Goal: Information Seeking & Learning: Learn about a topic

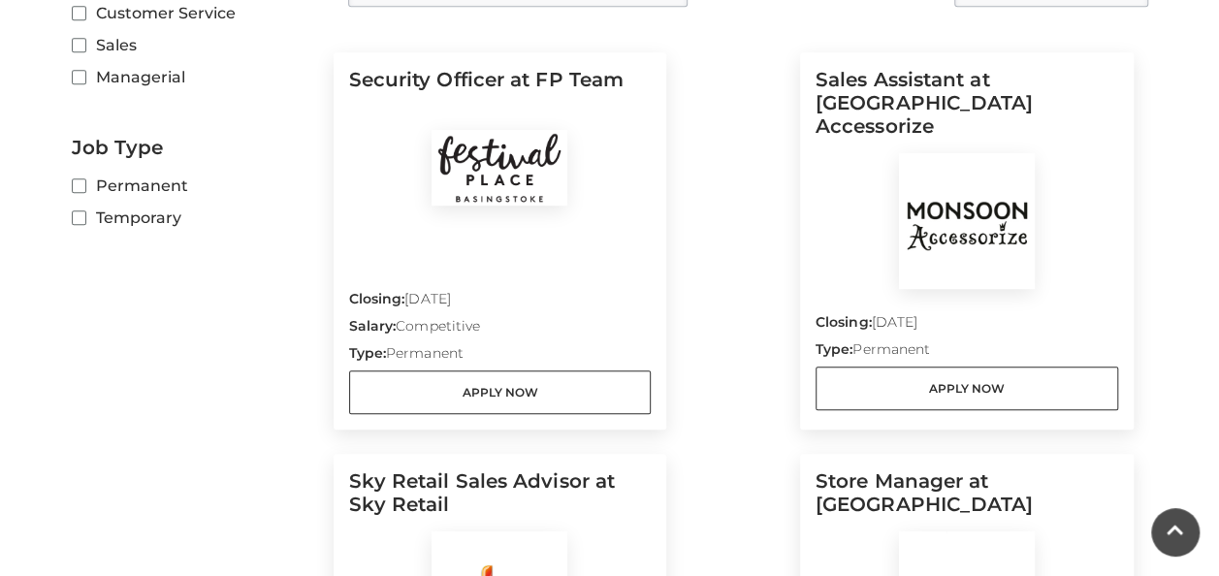
scroll to position [679, 0]
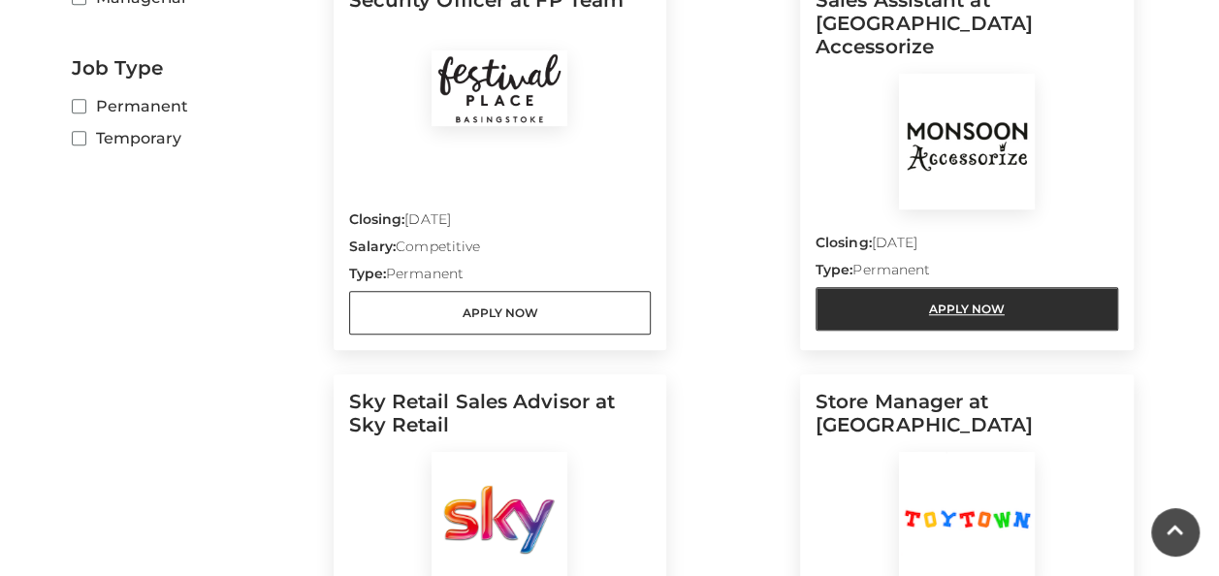
drag, startPoint x: 971, startPoint y: 277, endPoint x: 1012, endPoint y: 264, distance: 42.9
click at [971, 287] on link "Apply Now" at bounding box center [966, 309] width 302 height 44
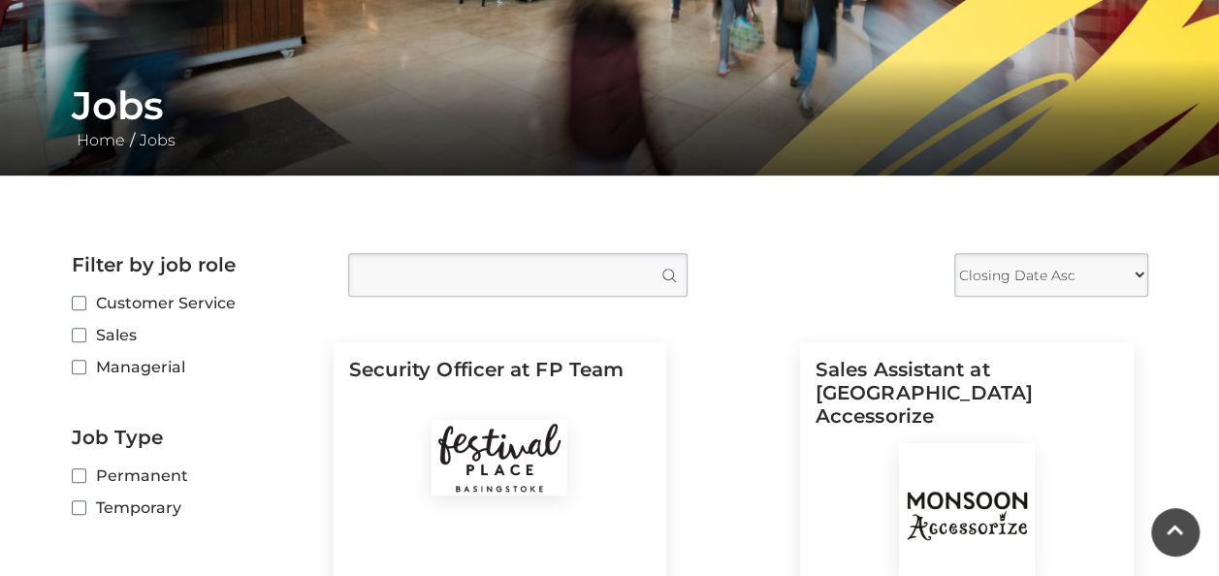
scroll to position [291, 0]
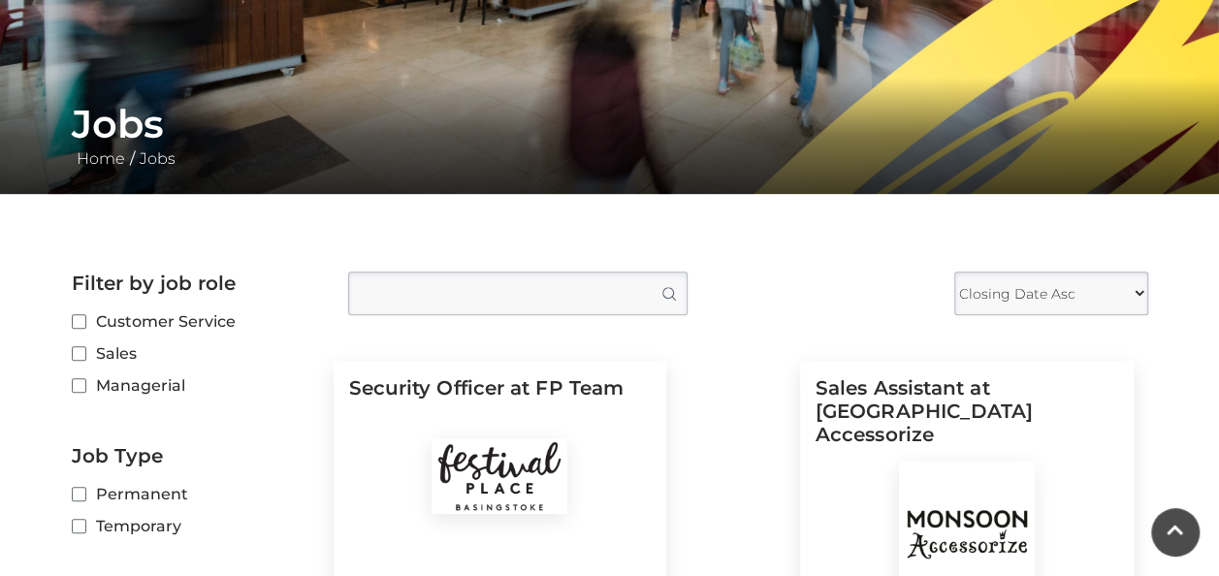
click at [489, 283] on input "Type job position" at bounding box center [517, 293] width 339 height 44
click at [653, 305] on button "Search" at bounding box center [668, 293] width 38 height 42
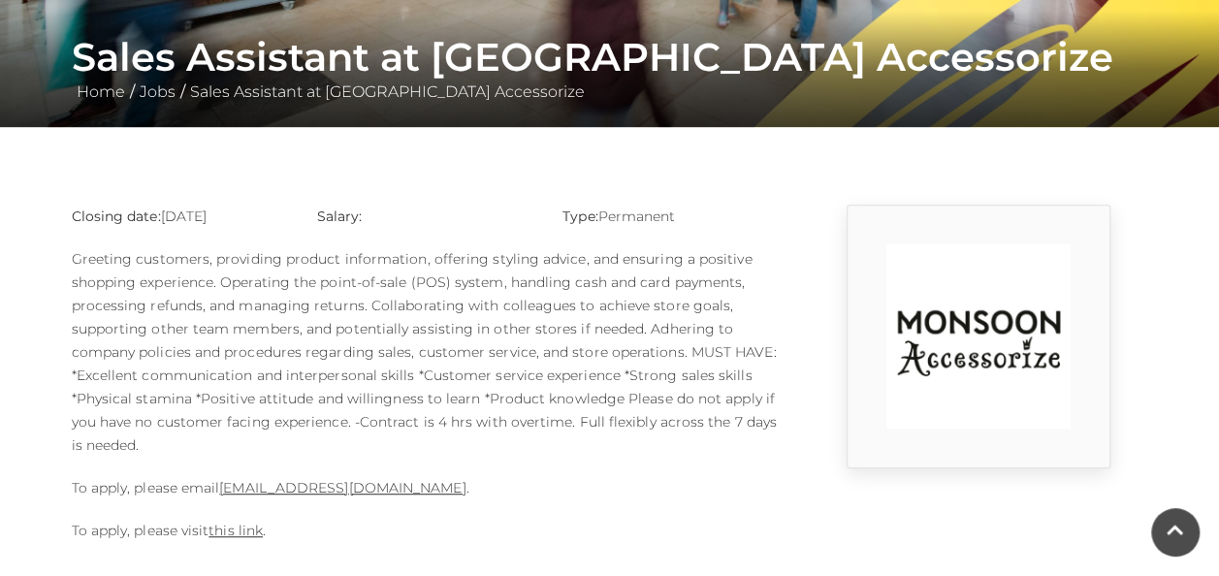
scroll to position [388, 0]
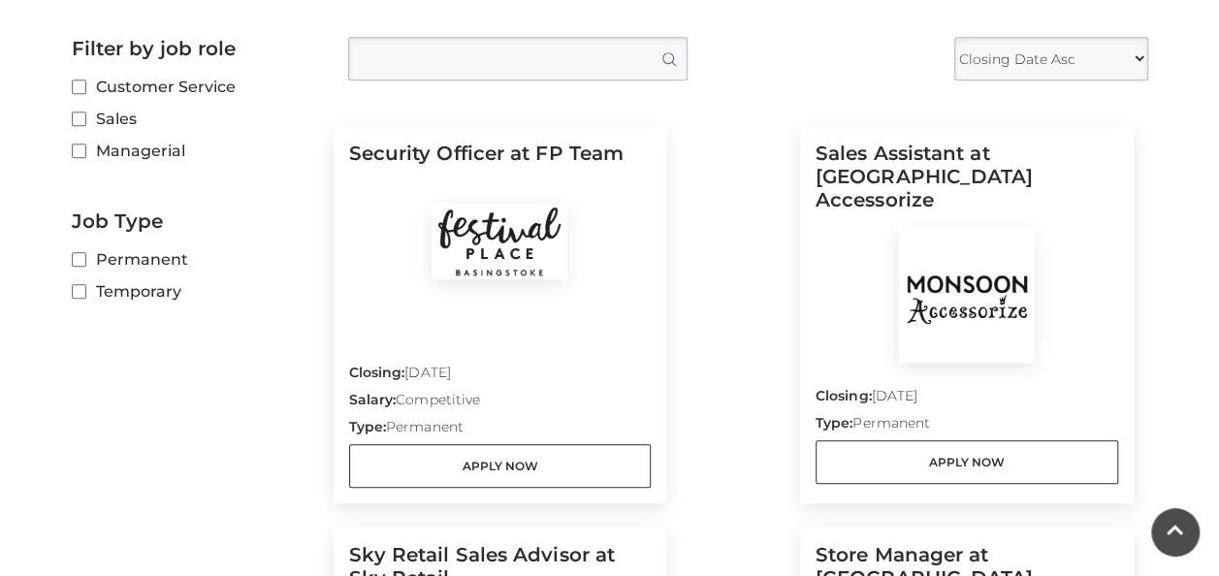
scroll to position [582, 0]
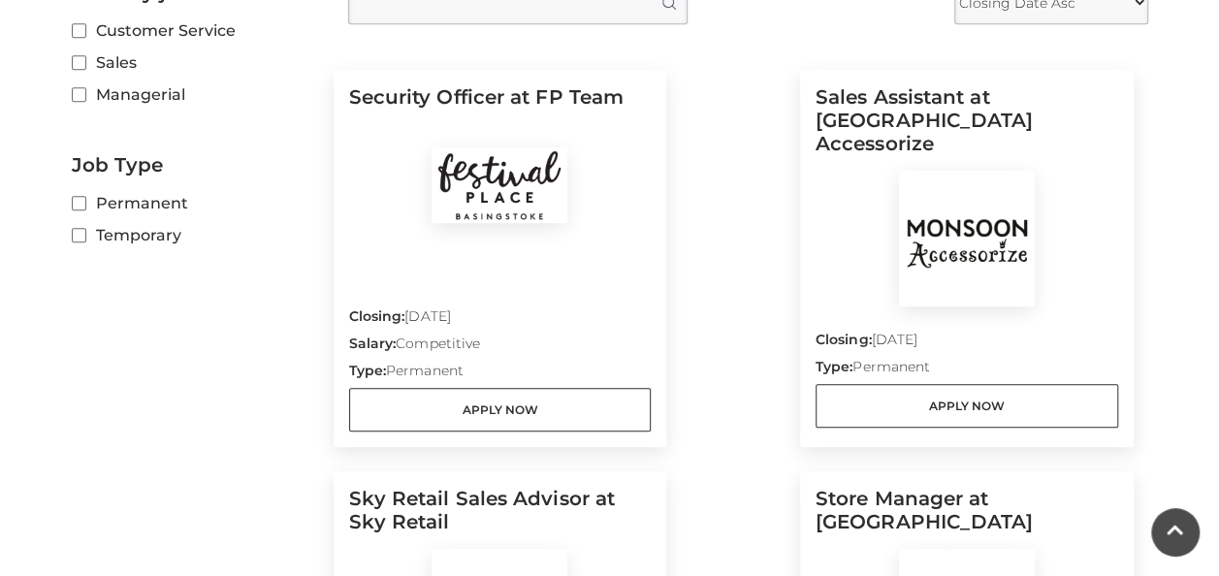
drag, startPoint x: 120, startPoint y: 333, endPoint x: 244, endPoint y: 12, distance: 344.9
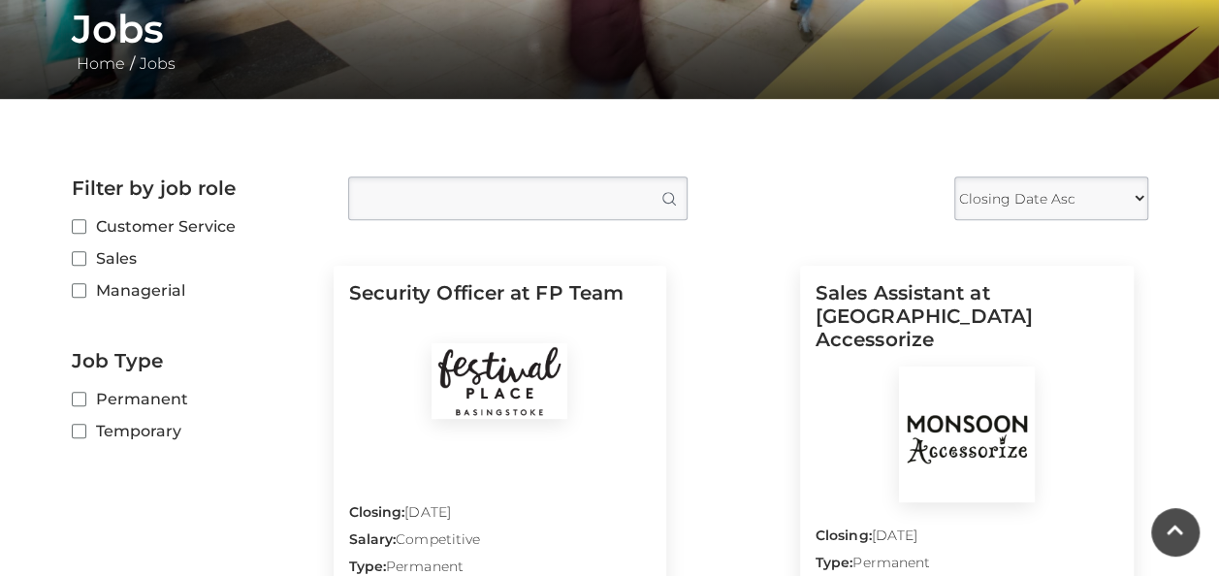
scroll to position [386, 0]
drag, startPoint x: 69, startPoint y: 179, endPoint x: 211, endPoint y: 155, distance: 144.5
drag, startPoint x: 211, startPoint y: 155, endPoint x: 206, endPoint y: 142, distance: 14.4
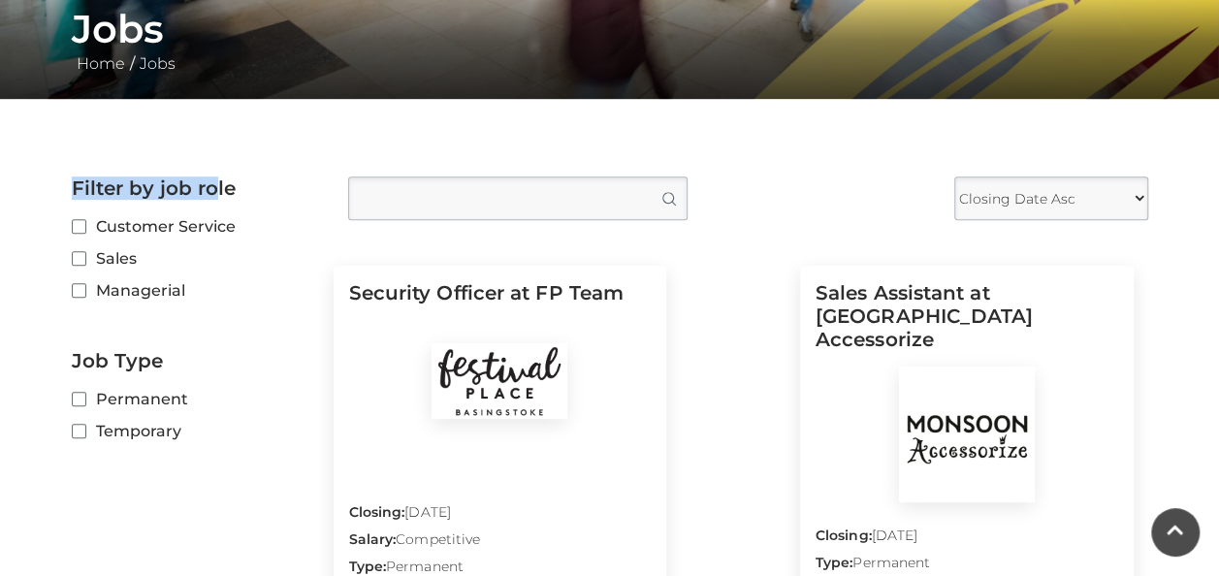
click at [187, 201] on form "Filter by job role Customer Service Sales Managerial Job Type Permanent Tempora…" at bounding box center [195, 313] width 247 height 274
drag, startPoint x: 78, startPoint y: 180, endPoint x: 250, endPoint y: 281, distance: 199.8
click at [212, 355] on h2 "Job Type" at bounding box center [195, 360] width 247 height 23
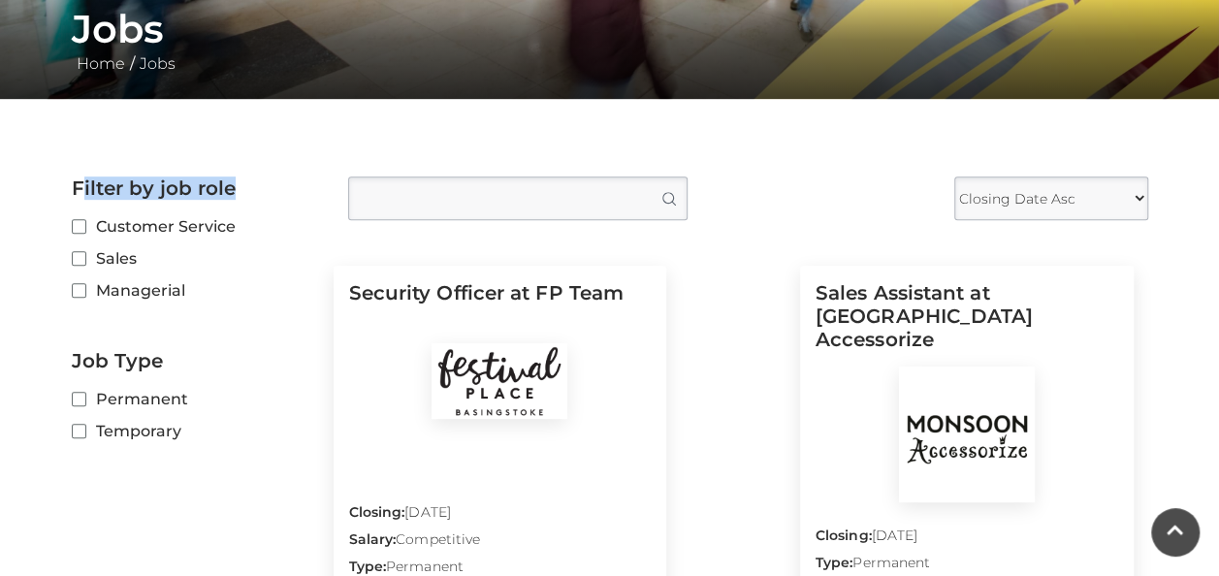
drag, startPoint x: 79, startPoint y: 183, endPoint x: 295, endPoint y: 199, distance: 216.7
click at [295, 199] on h2 "Filter by job role" at bounding box center [195, 187] width 247 height 23
drag, startPoint x: 295, startPoint y: 199, endPoint x: 84, endPoint y: 191, distance: 210.5
click at [84, 191] on h2 "Filter by job role" at bounding box center [195, 187] width 247 height 23
drag, startPoint x: 69, startPoint y: 186, endPoint x: 268, endPoint y: 388, distance: 283.1
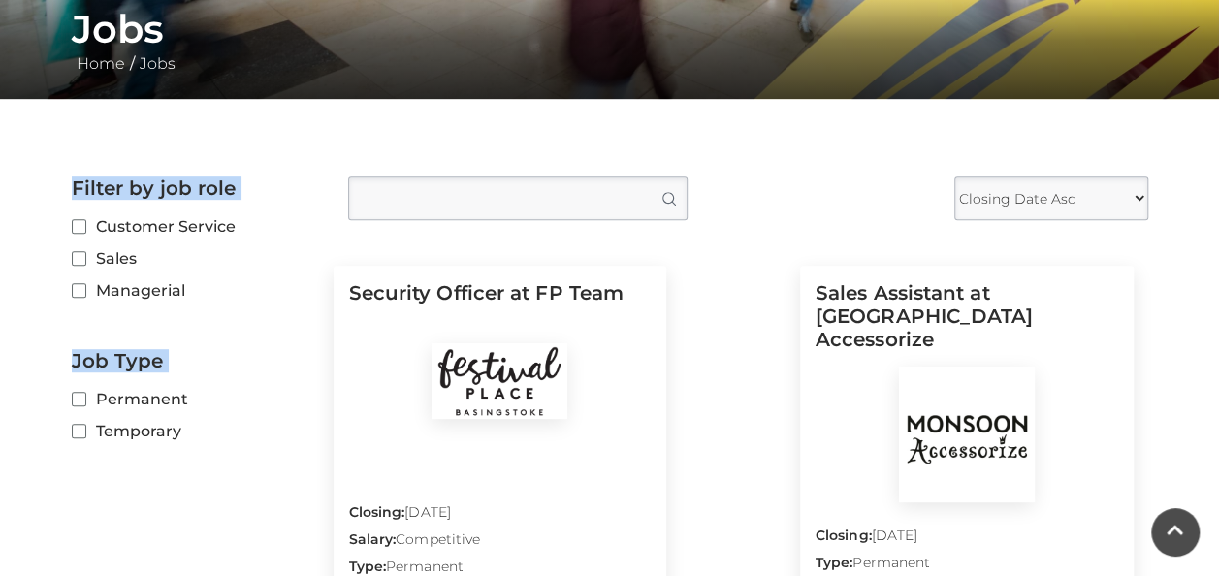
drag, startPoint x: 268, startPoint y: 388, endPoint x: 264, endPoint y: 378, distance: 10.4
click at [264, 378] on form "Filter by job role Customer Service Sales Managerial Job Type Permanent Tempora…" at bounding box center [195, 313] width 247 height 274
drag, startPoint x: 46, startPoint y: 149, endPoint x: 63, endPoint y: 179, distance: 34.7
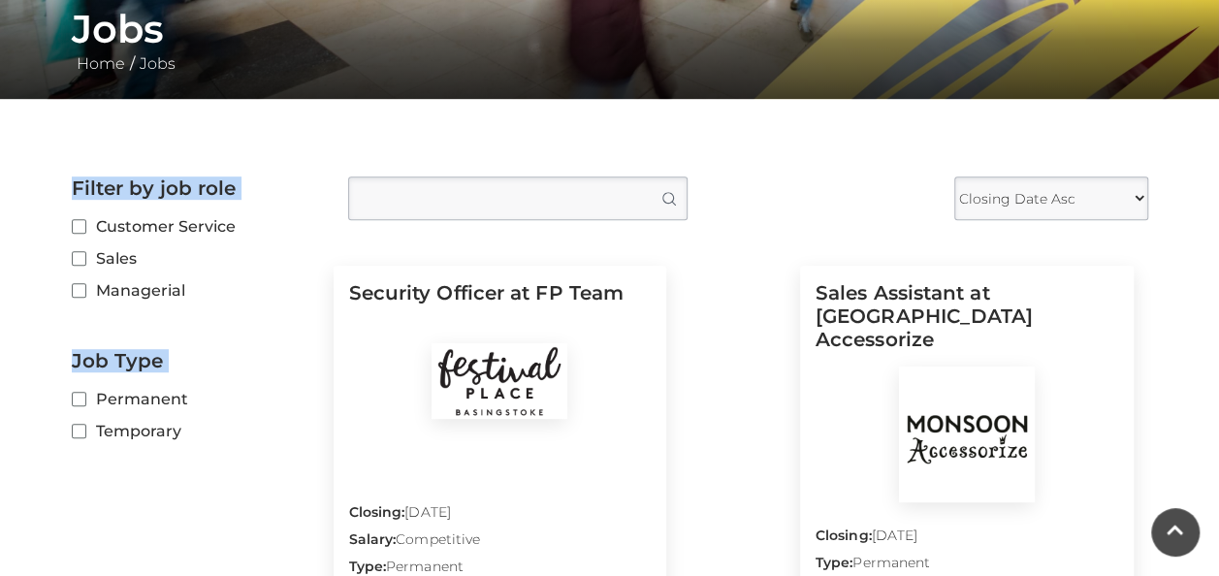
click at [122, 206] on form "Filter by job role Customer Service Sales Managerial Job Type Permanent Tempora…" at bounding box center [195, 313] width 247 height 274
drag, startPoint x: 111, startPoint y: 192, endPoint x: 310, endPoint y: 196, distance: 199.7
click at [310, 196] on h2 "Filter by job role" at bounding box center [195, 187] width 247 height 23
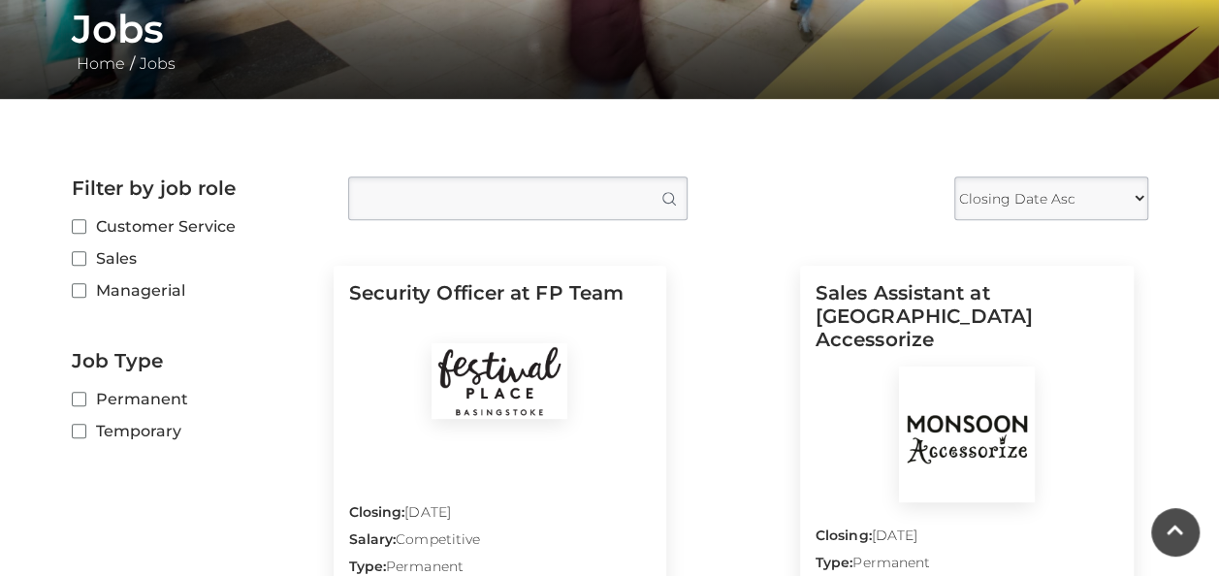
drag, startPoint x: 310, startPoint y: 196, endPoint x: 240, endPoint y: 356, distance: 174.5
click at [240, 356] on h2 "Job Type" at bounding box center [195, 360] width 247 height 23
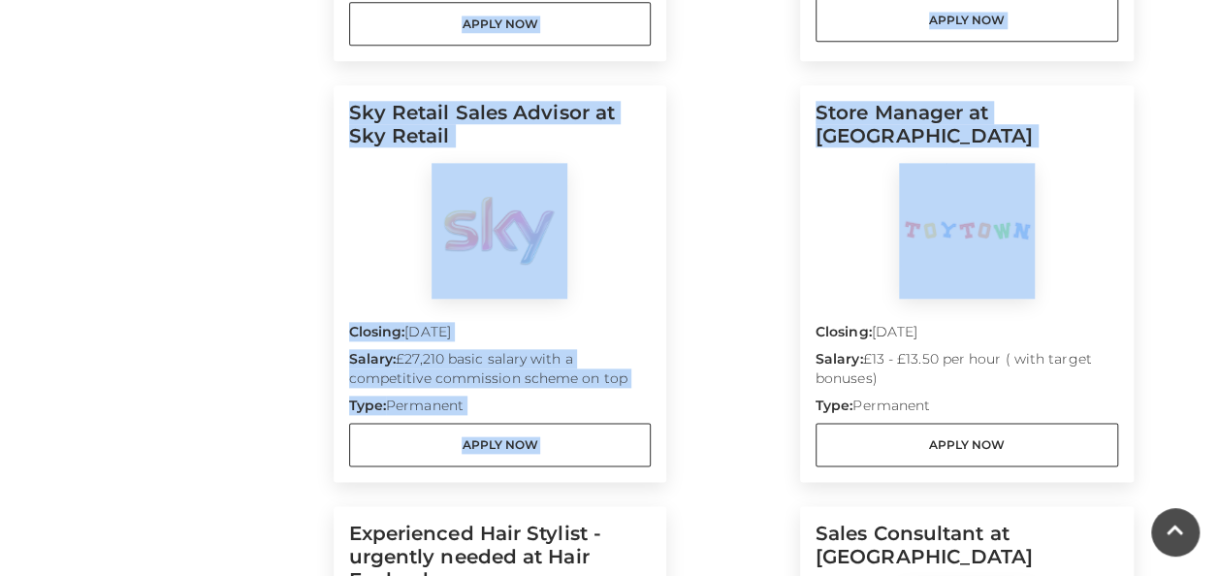
drag, startPoint x: 131, startPoint y: 171, endPoint x: 974, endPoint y: 257, distance: 847.8
click at [974, 257] on main "Jobs Home / Jobs Filter by job role Customer Service Sales Managerial Job Type …" at bounding box center [609, 180] width 1219 height 2295
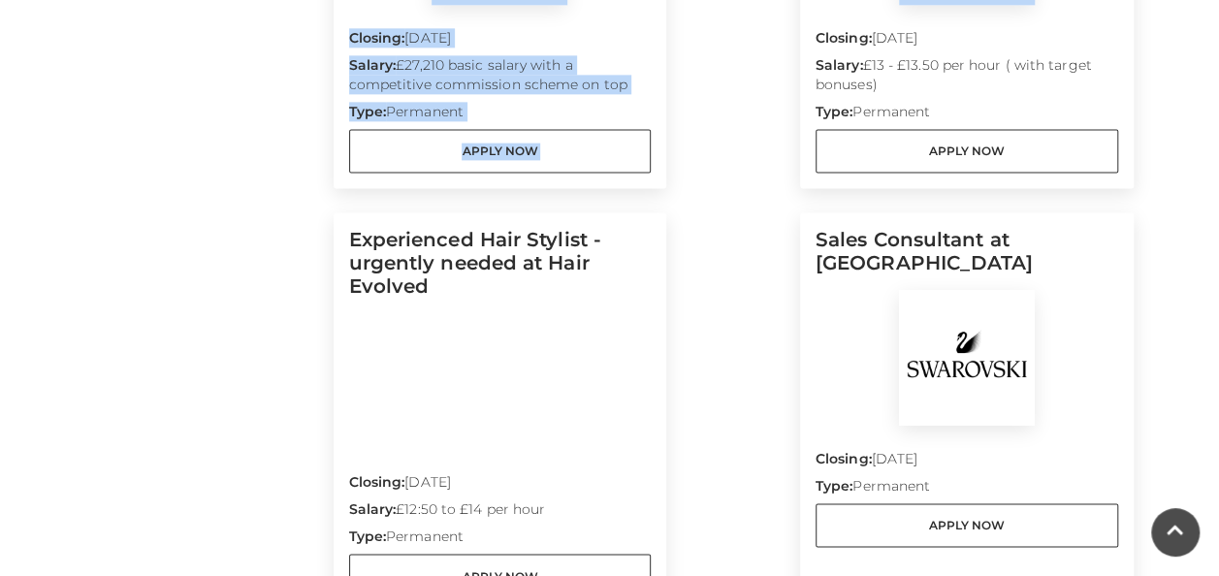
scroll to position [1549, 0]
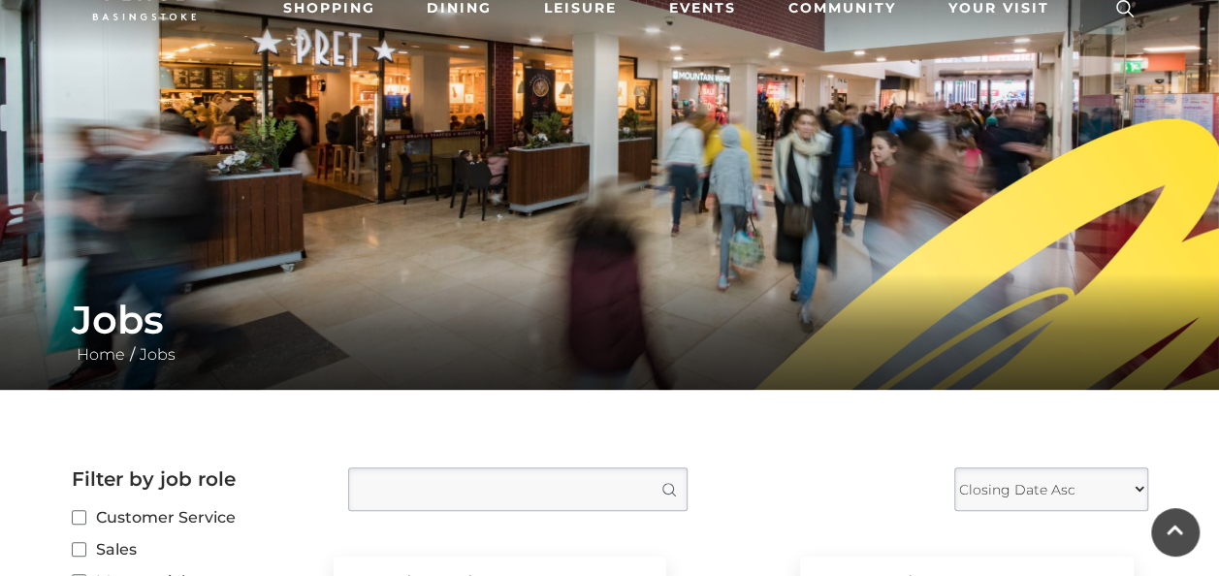
scroll to position [0, 0]
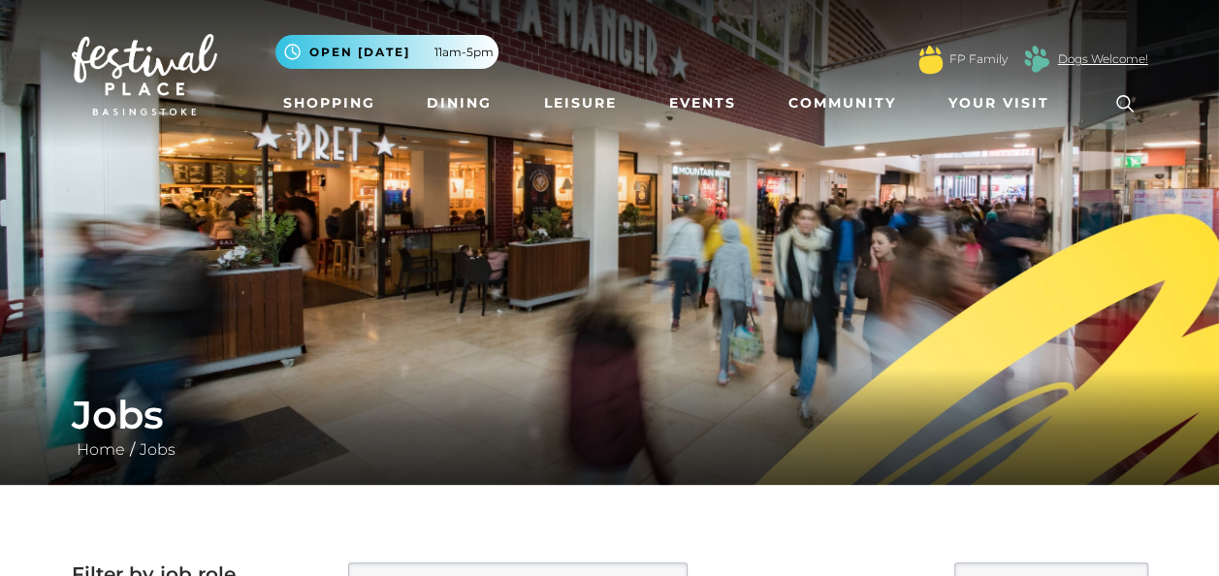
click at [1103, 60] on link "Dogs Welcome!" at bounding box center [1103, 58] width 90 height 17
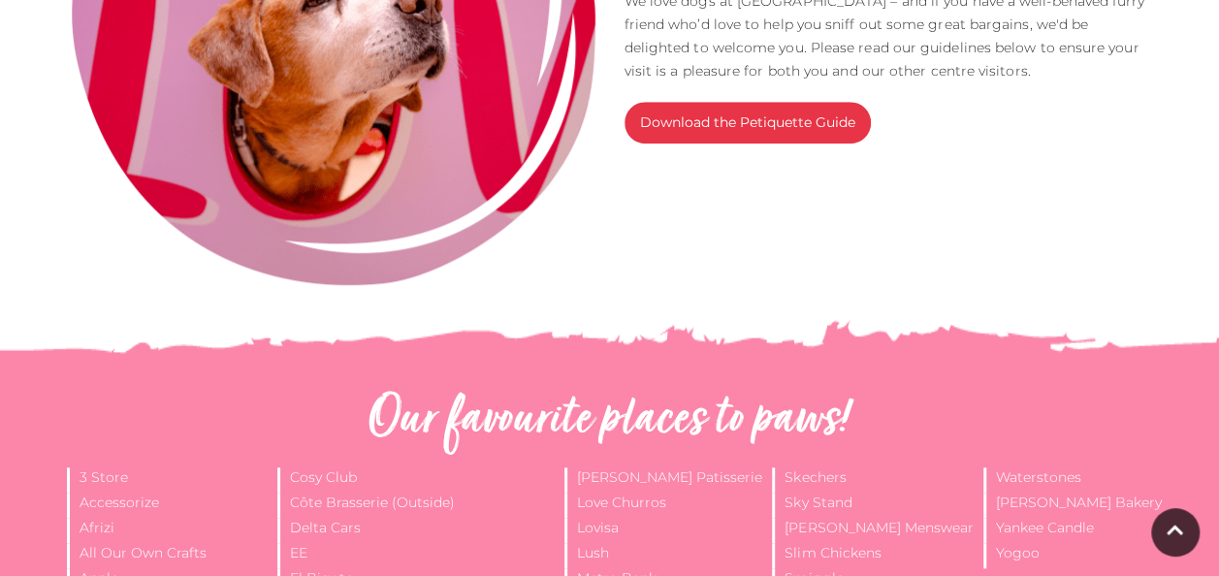
scroll to position [721, 0]
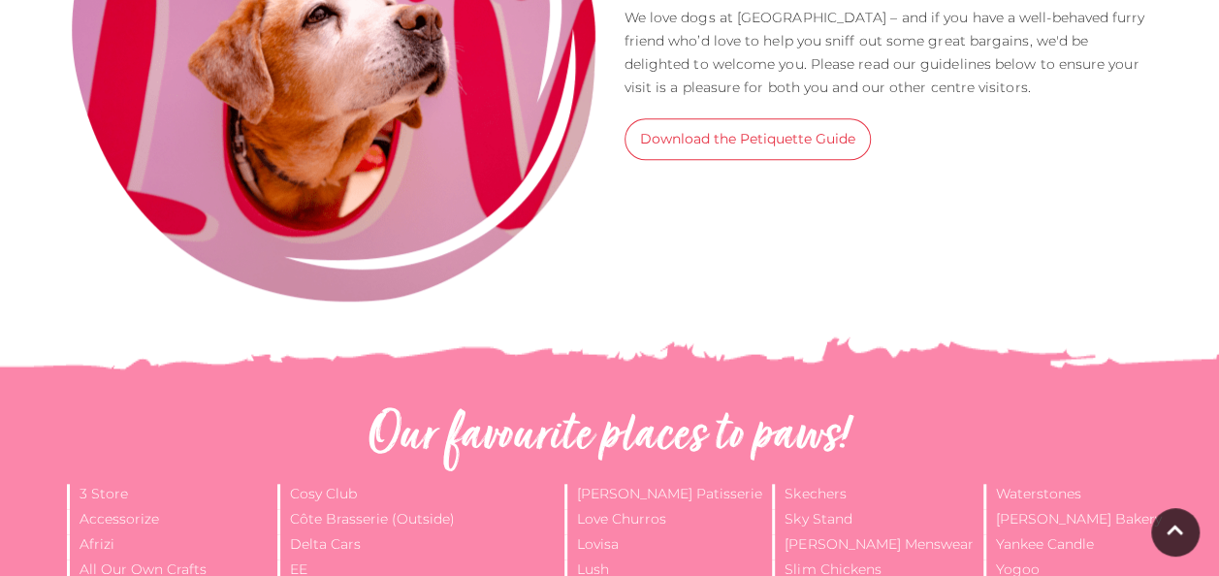
click at [839, 141] on link "Download the Petiquette Guide" at bounding box center [747, 139] width 246 height 42
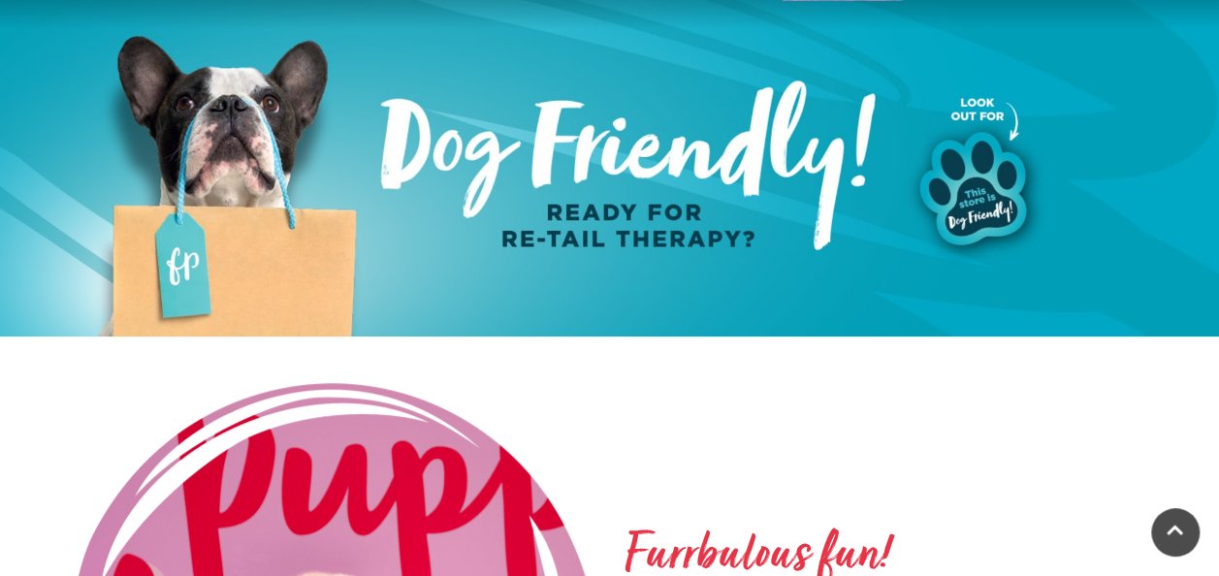
scroll to position [0, 0]
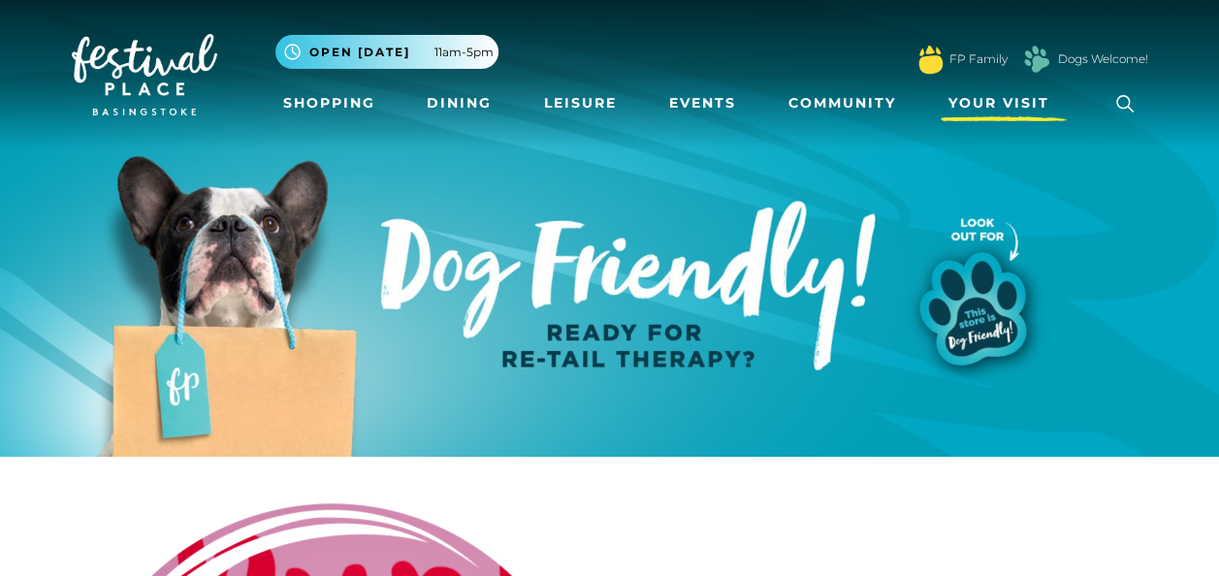
click at [1047, 94] on span "Your Visit" at bounding box center [998, 103] width 101 height 20
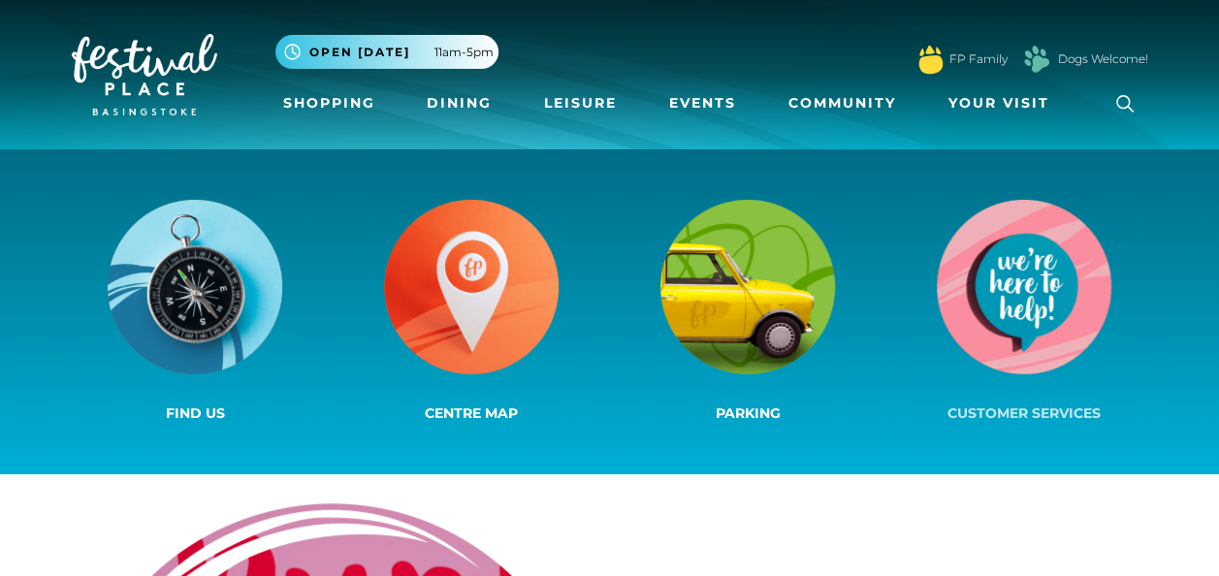
click at [1051, 255] on img at bounding box center [1023, 287] width 174 height 174
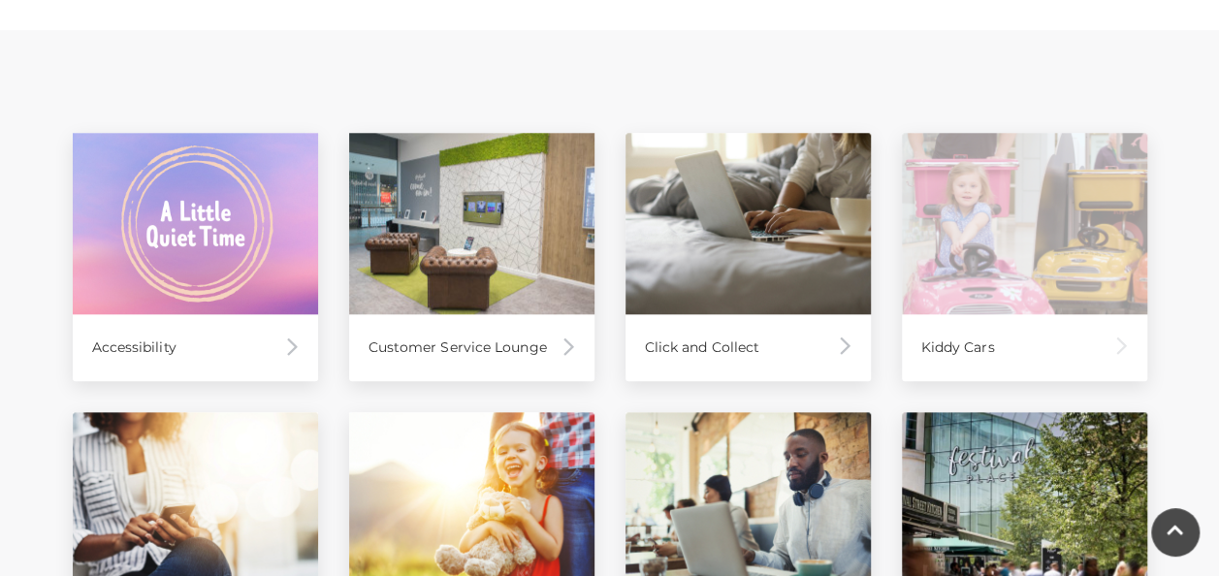
scroll to position [872, 0]
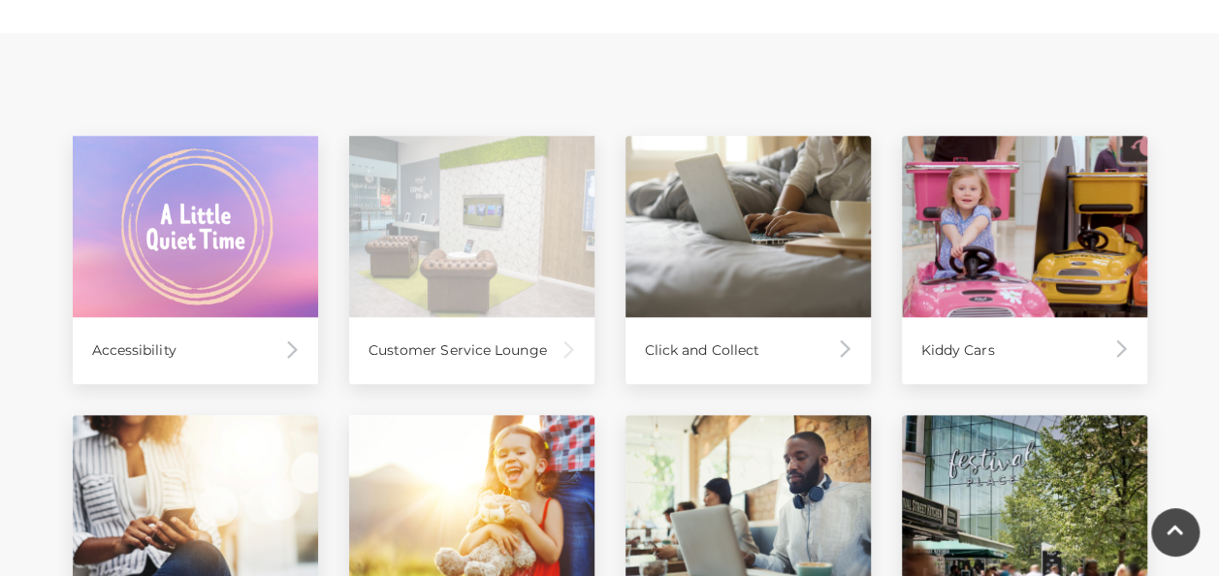
click at [560, 349] on div "Customer Service Lounge" at bounding box center [471, 350] width 245 height 67
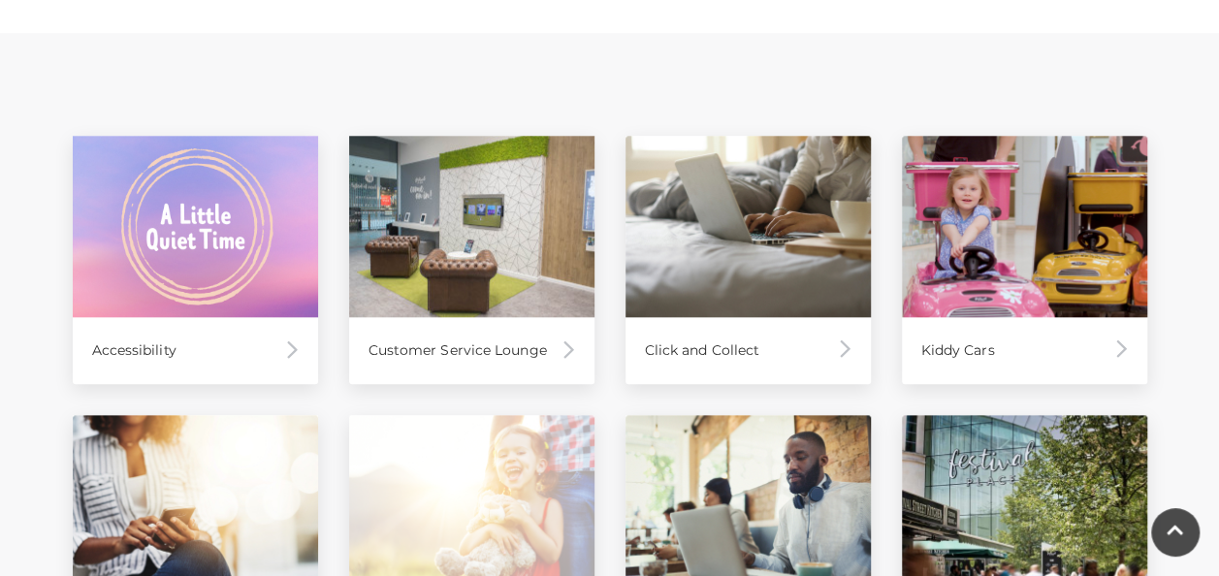
click at [512, 510] on img at bounding box center [471, 505] width 245 height 181
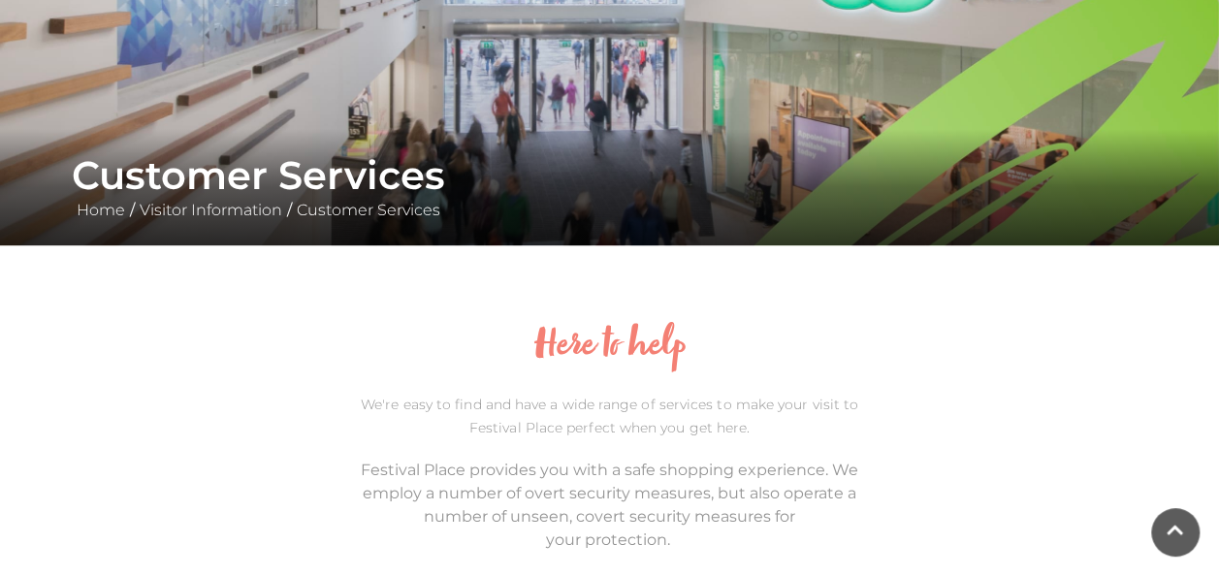
scroll to position [0, 0]
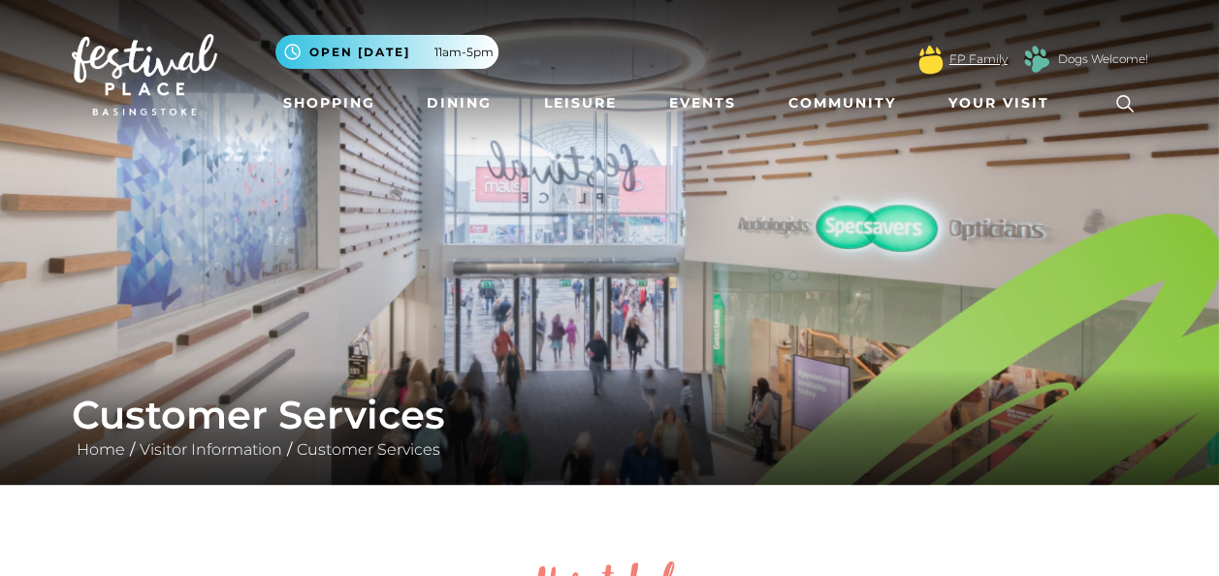
click at [977, 64] on link "FP Family" at bounding box center [978, 58] width 58 height 17
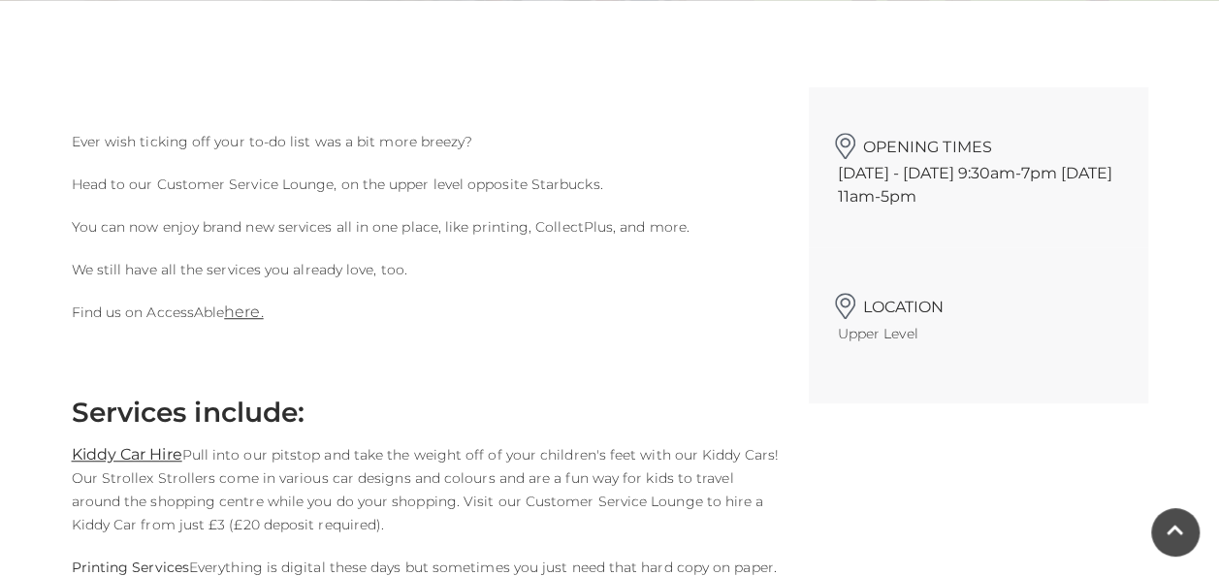
scroll to position [388, 0]
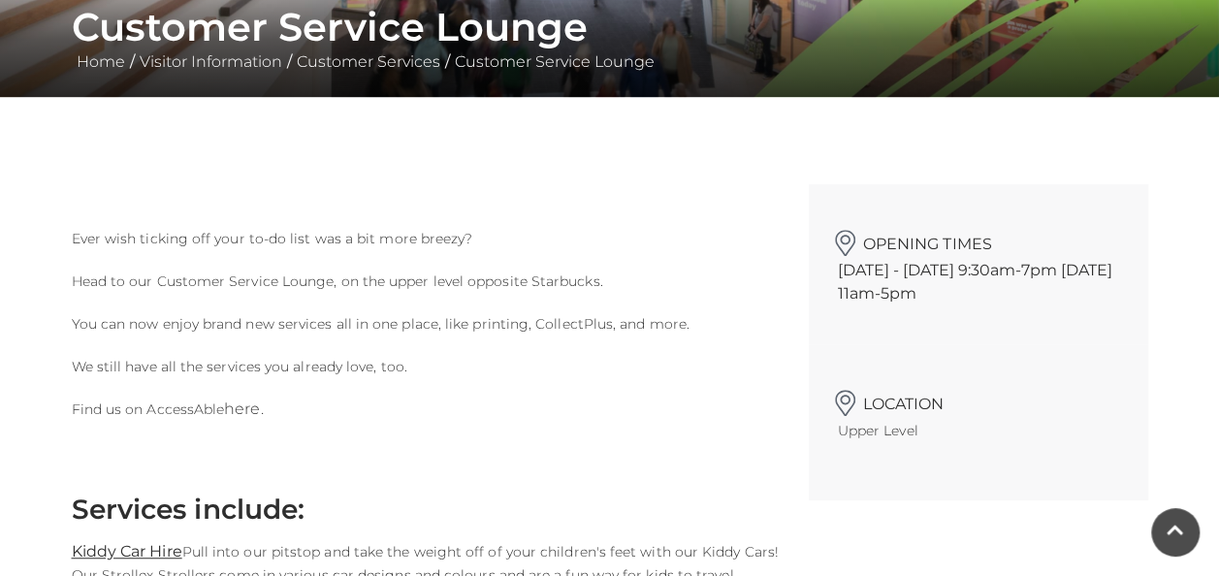
click at [253, 404] on link "here." at bounding box center [243, 408] width 39 height 18
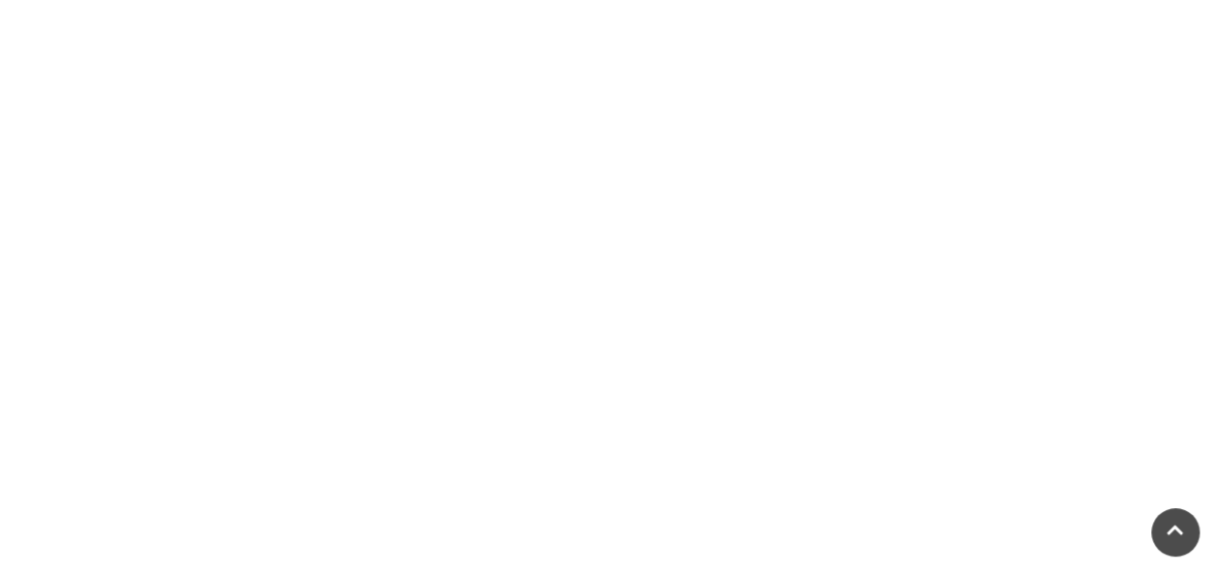
scroll to position [1648, 0]
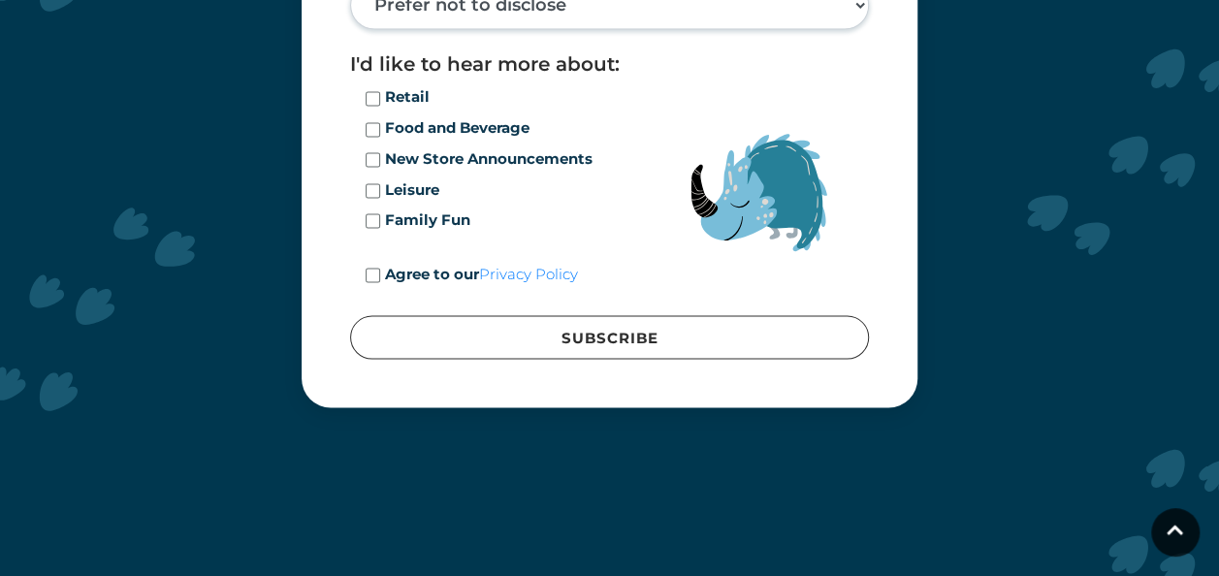
scroll to position [5138, 0]
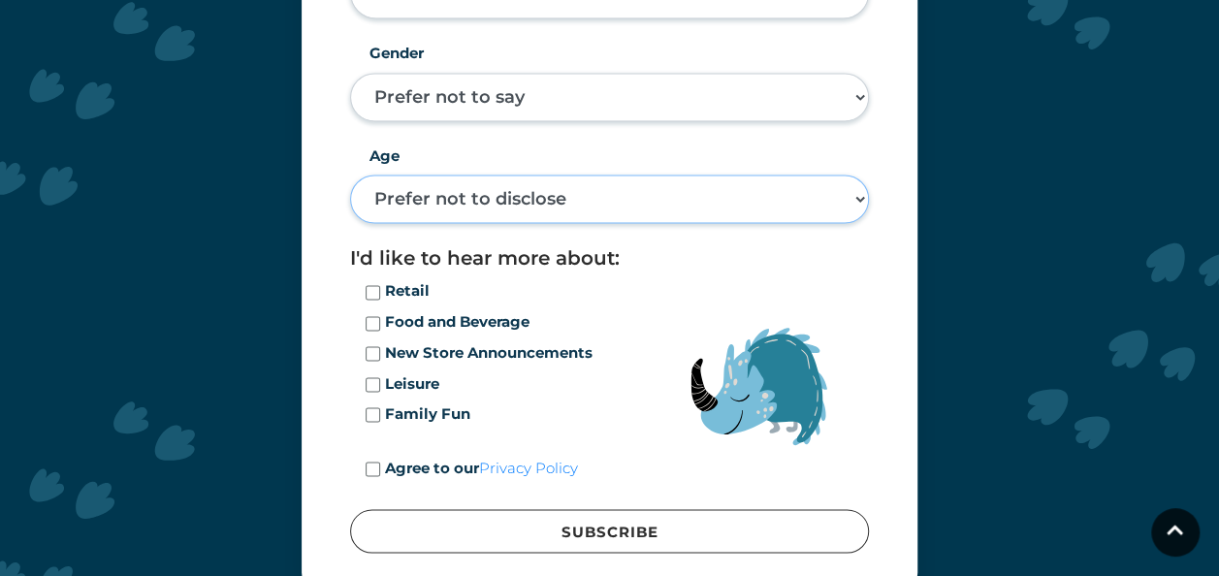
click at [459, 197] on select "Prefer not to disclose Under 18 18-24 25-34 35-44 45-54 55-64 65+" at bounding box center [609, 198] width 519 height 48
click at [458, 196] on select "Prefer not to disclose Under 18 18-24 25-34 35-44 45-54 55-64 65+" at bounding box center [609, 198] width 519 height 48
